Goal: Information Seeking & Learning: Learn about a topic

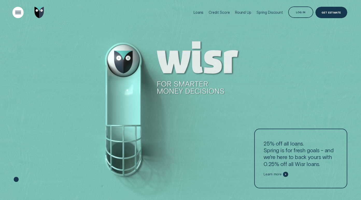
click at [16, 14] on div "Open Menu" at bounding box center [18, 12] width 16 height 16
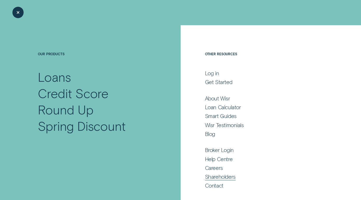
click at [216, 176] on div "Shareholders" at bounding box center [220, 176] width 31 height 7
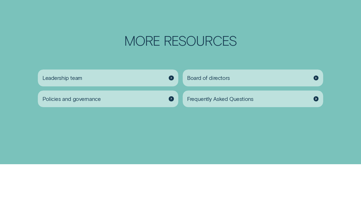
scroll to position [622, 0]
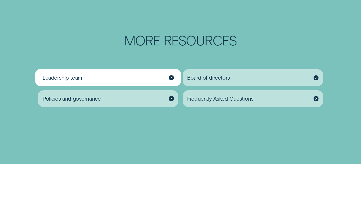
click at [172, 75] on div at bounding box center [171, 77] width 5 height 5
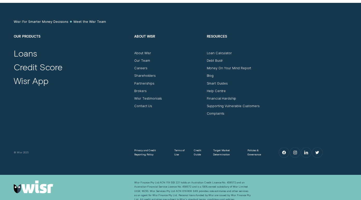
scroll to position [515, 0]
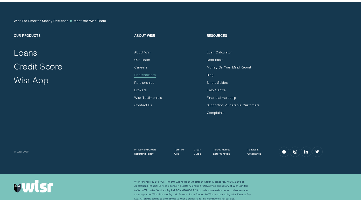
click at [151, 73] on div "Shareholders" at bounding box center [144, 75] width 21 height 4
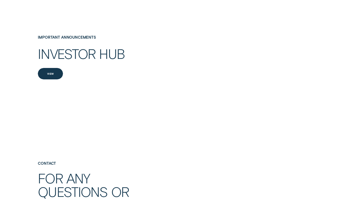
scroll to position [797, 0]
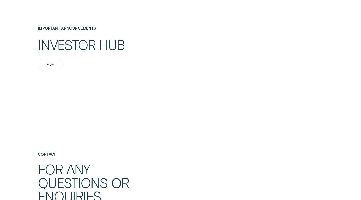
click at [50, 64] on div "View" at bounding box center [50, 65] width 7 height 2
